Goal: Task Accomplishment & Management: Use online tool/utility

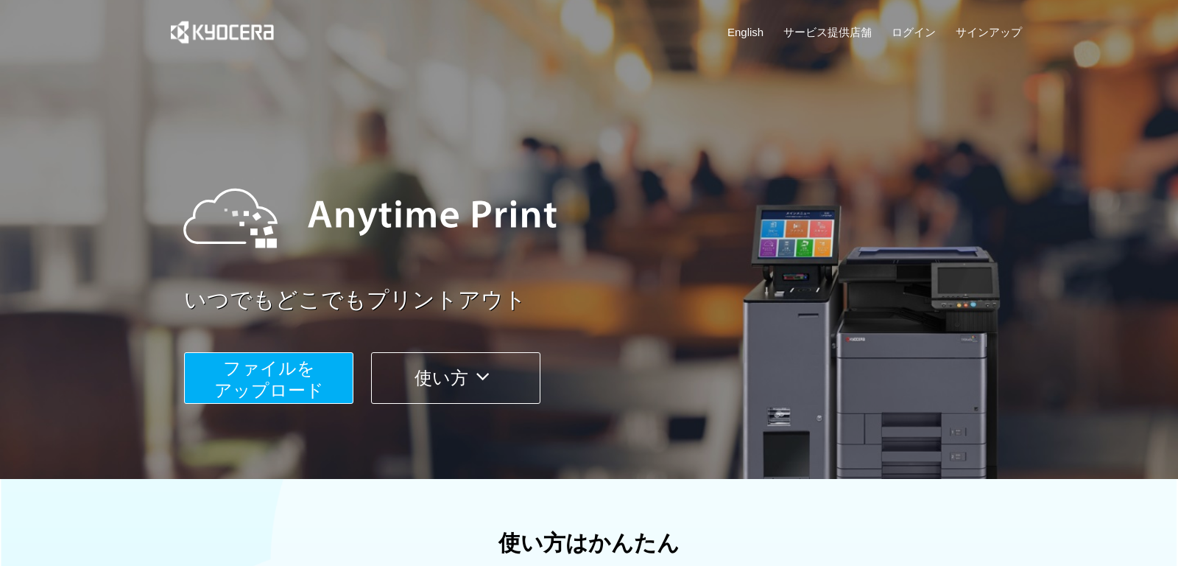
click at [341, 385] on button "ファイルを ​​アップロード" at bounding box center [268, 378] width 169 height 52
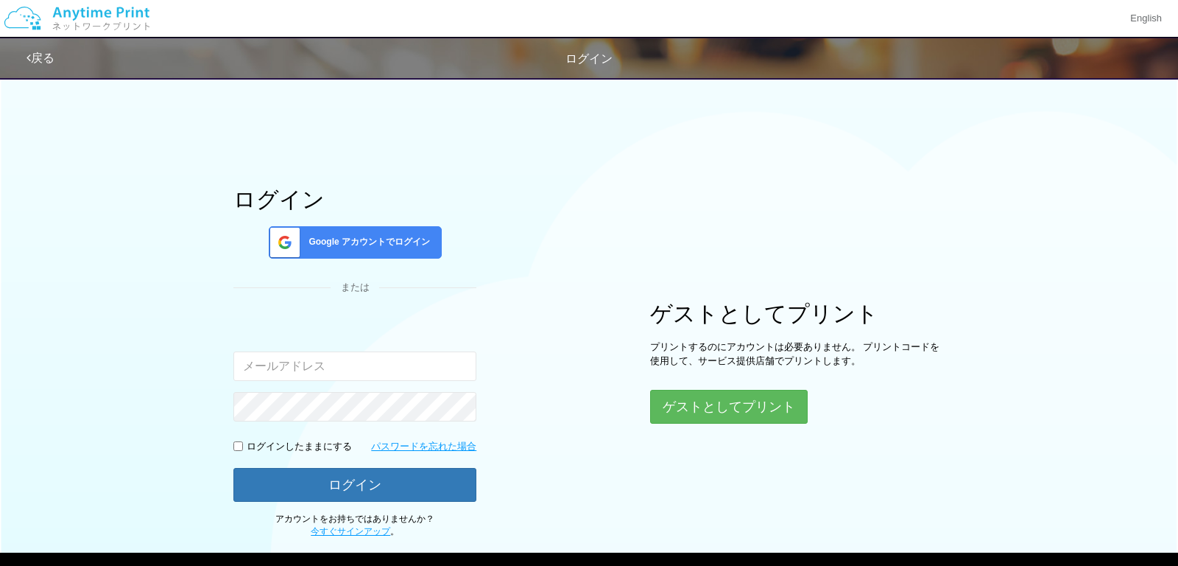
click at [407, 239] on span "Google アカウントでログイン" at bounding box center [366, 242] width 127 height 13
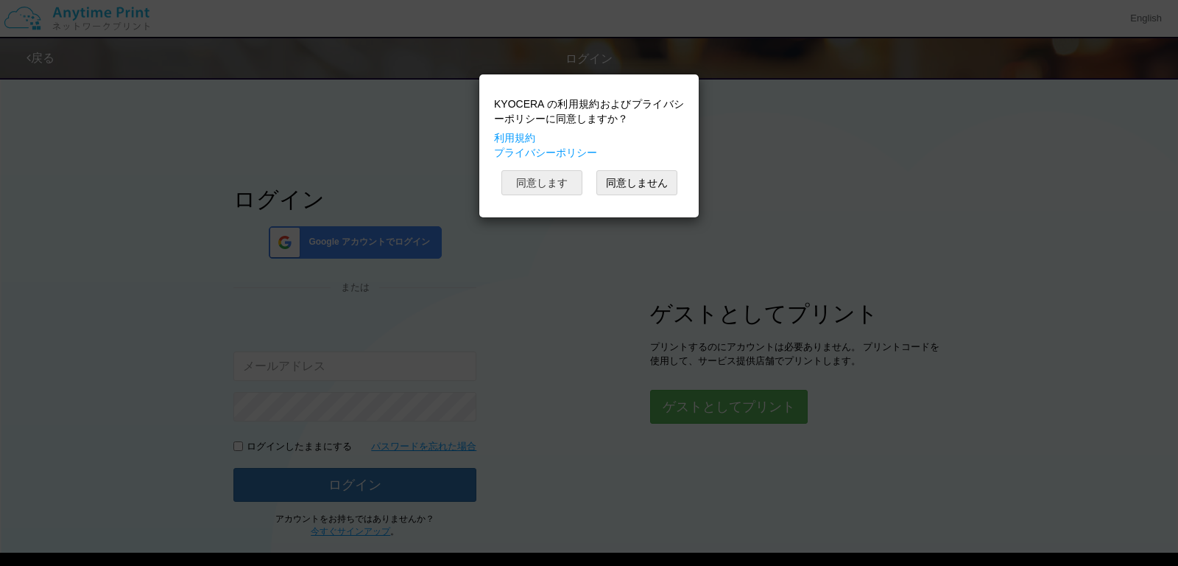
click at [525, 185] on button "同意します" at bounding box center [542, 182] width 81 height 25
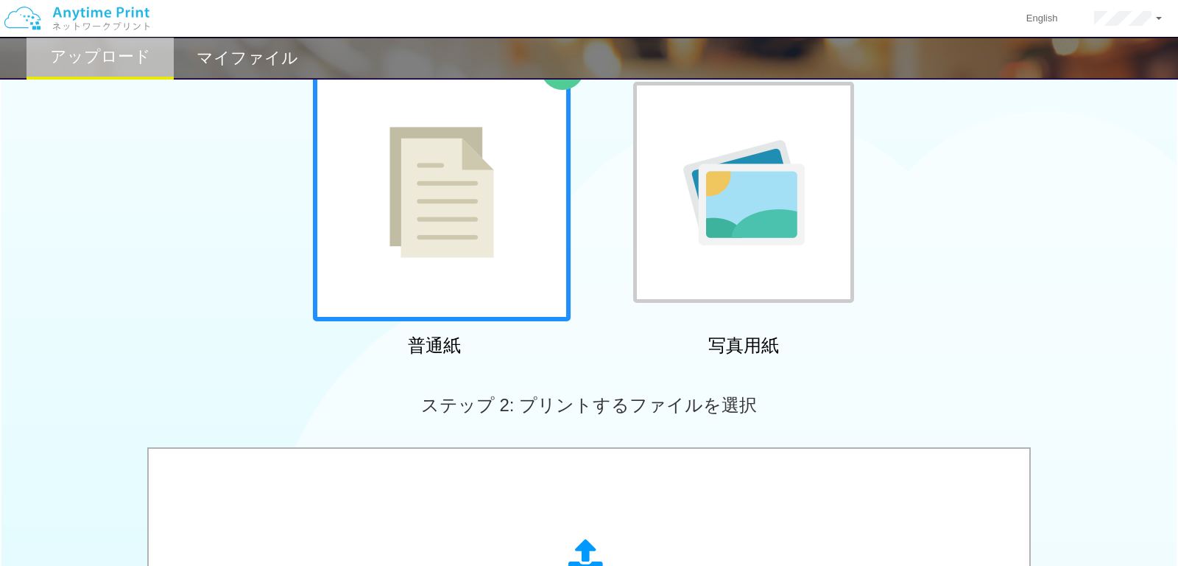
scroll to position [333, 0]
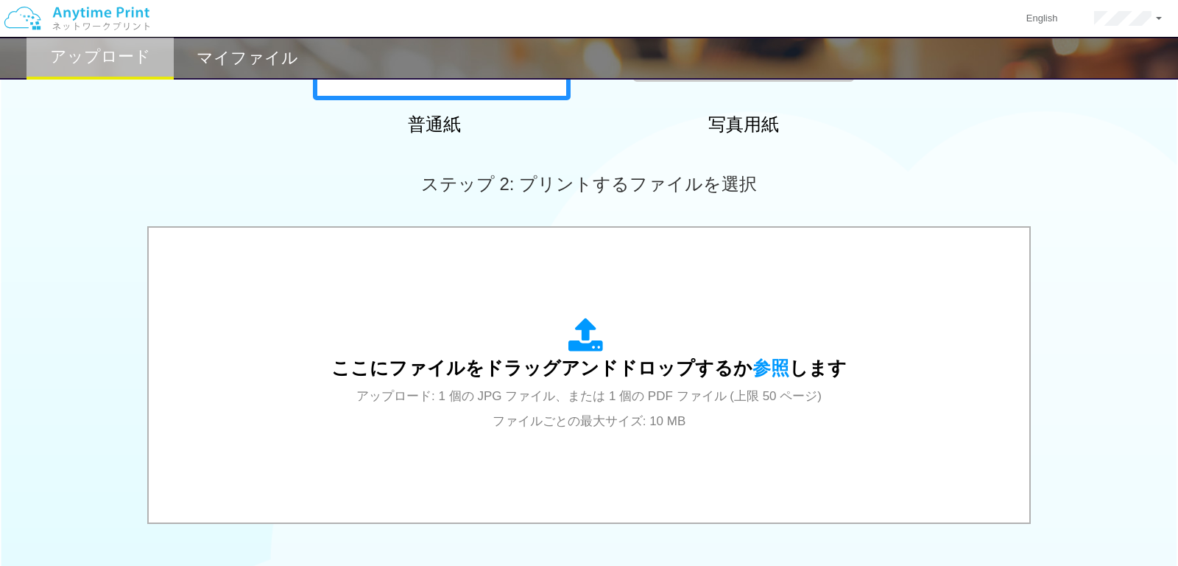
click at [209, 60] on h2 "マイファイル" at bounding box center [248, 58] width 102 height 18
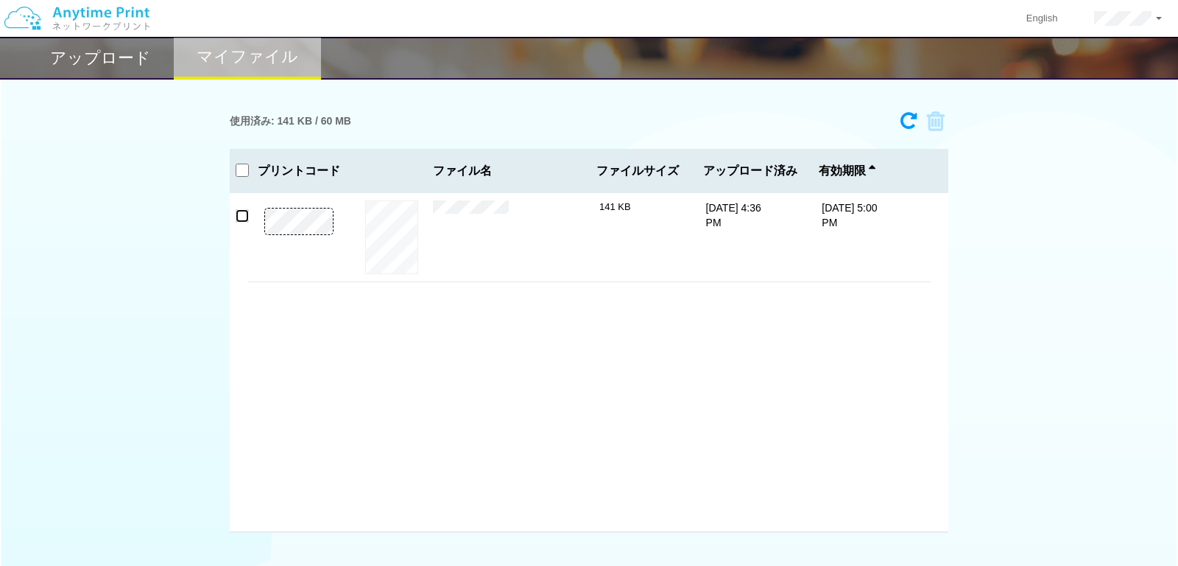
click at [238, 221] on input "checkbox" at bounding box center [242, 215] width 13 height 13
click at [933, 120] on icon at bounding box center [931, 121] width 28 height 22
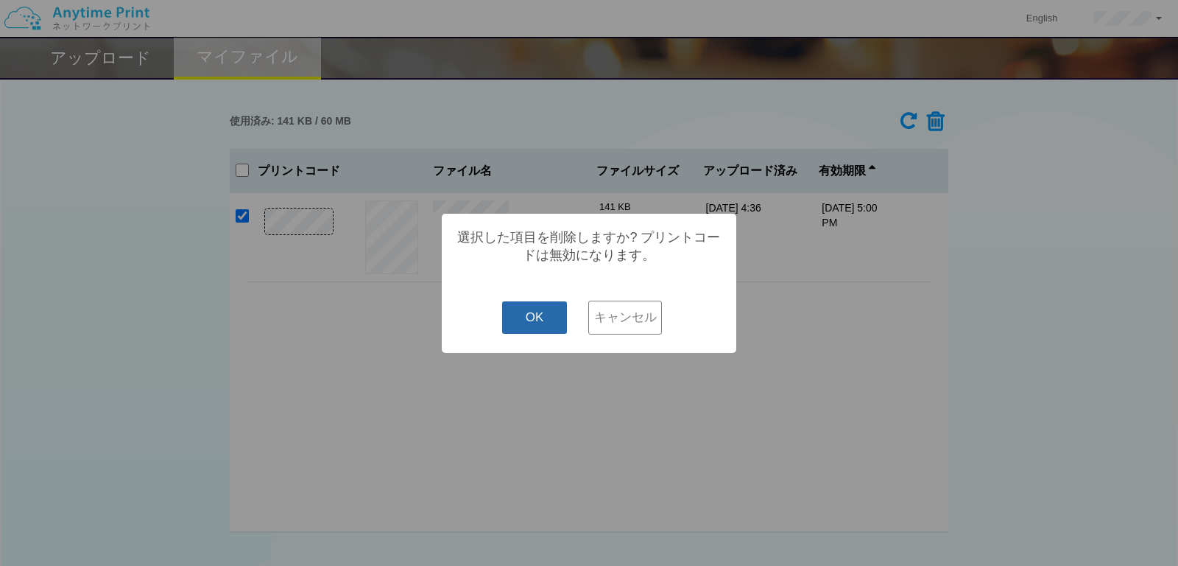
click at [540, 315] on button "OK" at bounding box center [535, 317] width 66 height 32
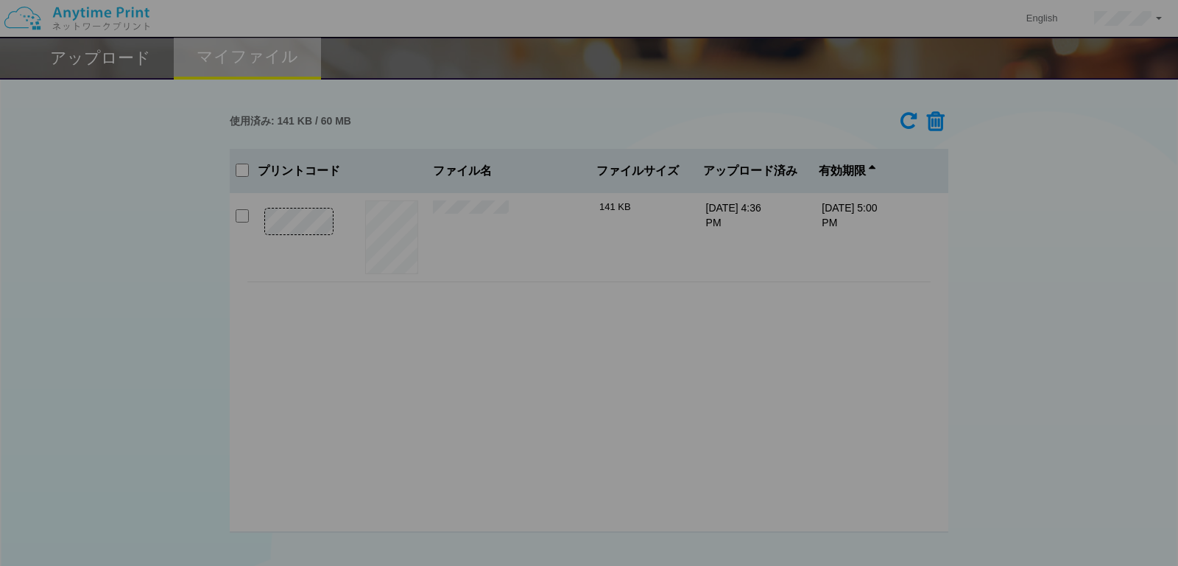
checkbox input "false"
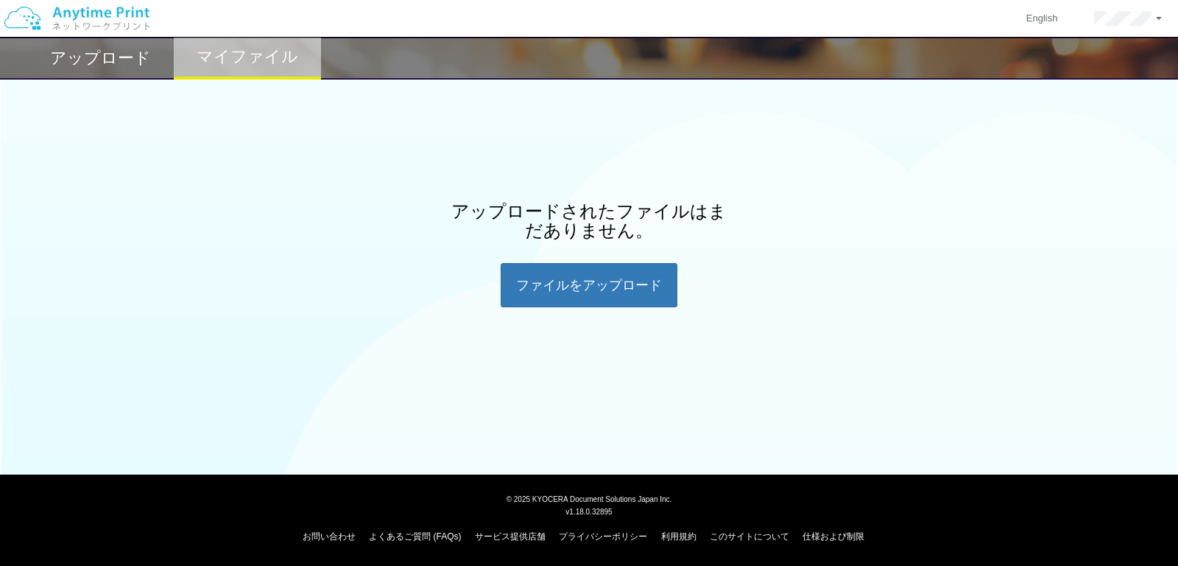
click at [60, 57] on h2 "アップロード" at bounding box center [100, 58] width 101 height 18
